Goal: Task Accomplishment & Management: Manage account settings

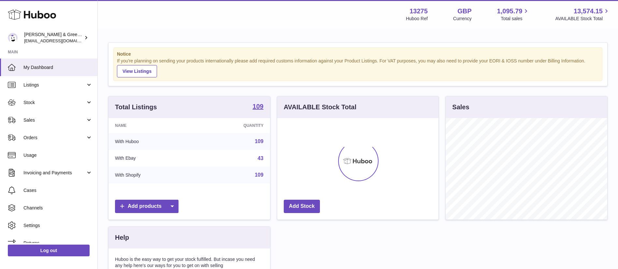
scroll to position [102, 161]
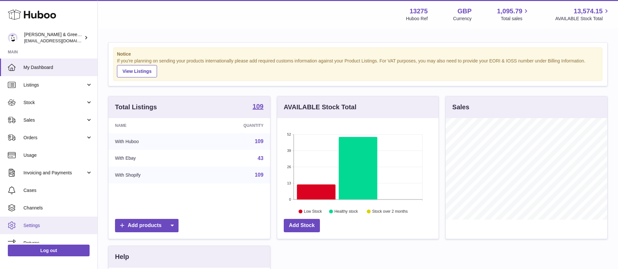
click at [24, 224] on span "Settings" at bounding box center [57, 226] width 69 height 6
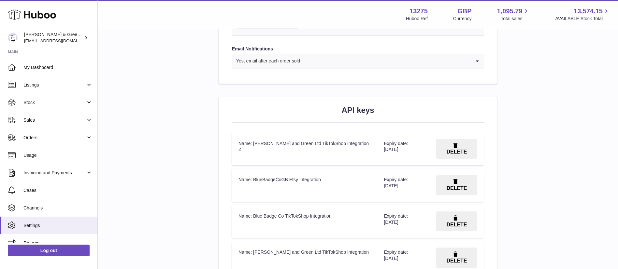
scroll to position [723, 0]
click at [419, 10] on strong "13275" at bounding box center [418, 11] width 18 height 9
copy strong "13275"
drag, startPoint x: 255, startPoint y: 143, endPoint x: 300, endPoint y: 146, distance: 46.0
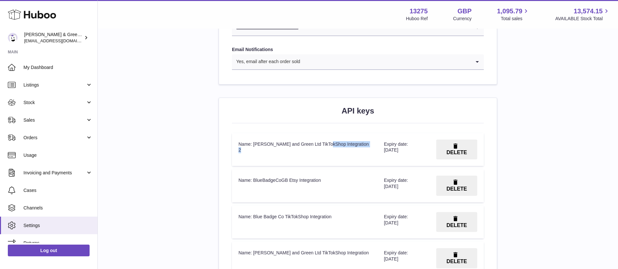
click at [300, 146] on td "Name: [PERSON_NAME] and Green Ltd TikTokShop Integration 2" at bounding box center [304, 149] width 145 height 33
copy td "[PERSON_NAME] and Green Ltd"
click at [493, 129] on div "API keys API keys Key Name Action Name: [PERSON_NAME] and Green Ltd TikTokShop …" at bounding box center [358, 262] width 278 height 328
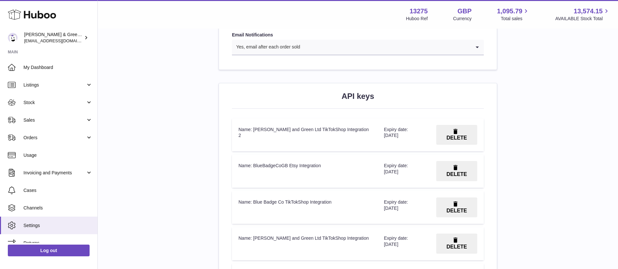
scroll to position [795, 0]
